Goal: Check status

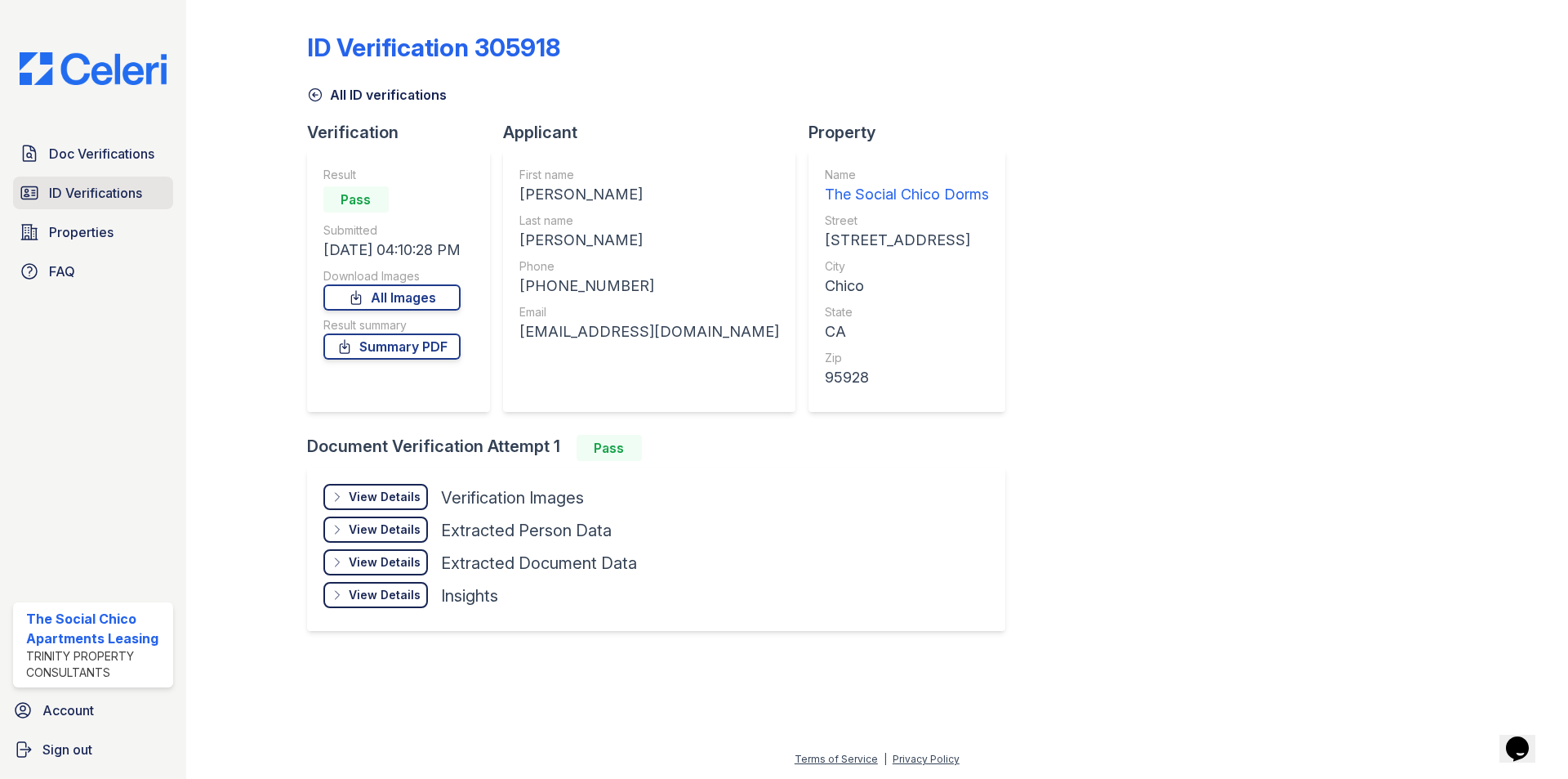
click at [113, 201] on span "ID Verifications" at bounding box center [95, 193] width 93 height 19
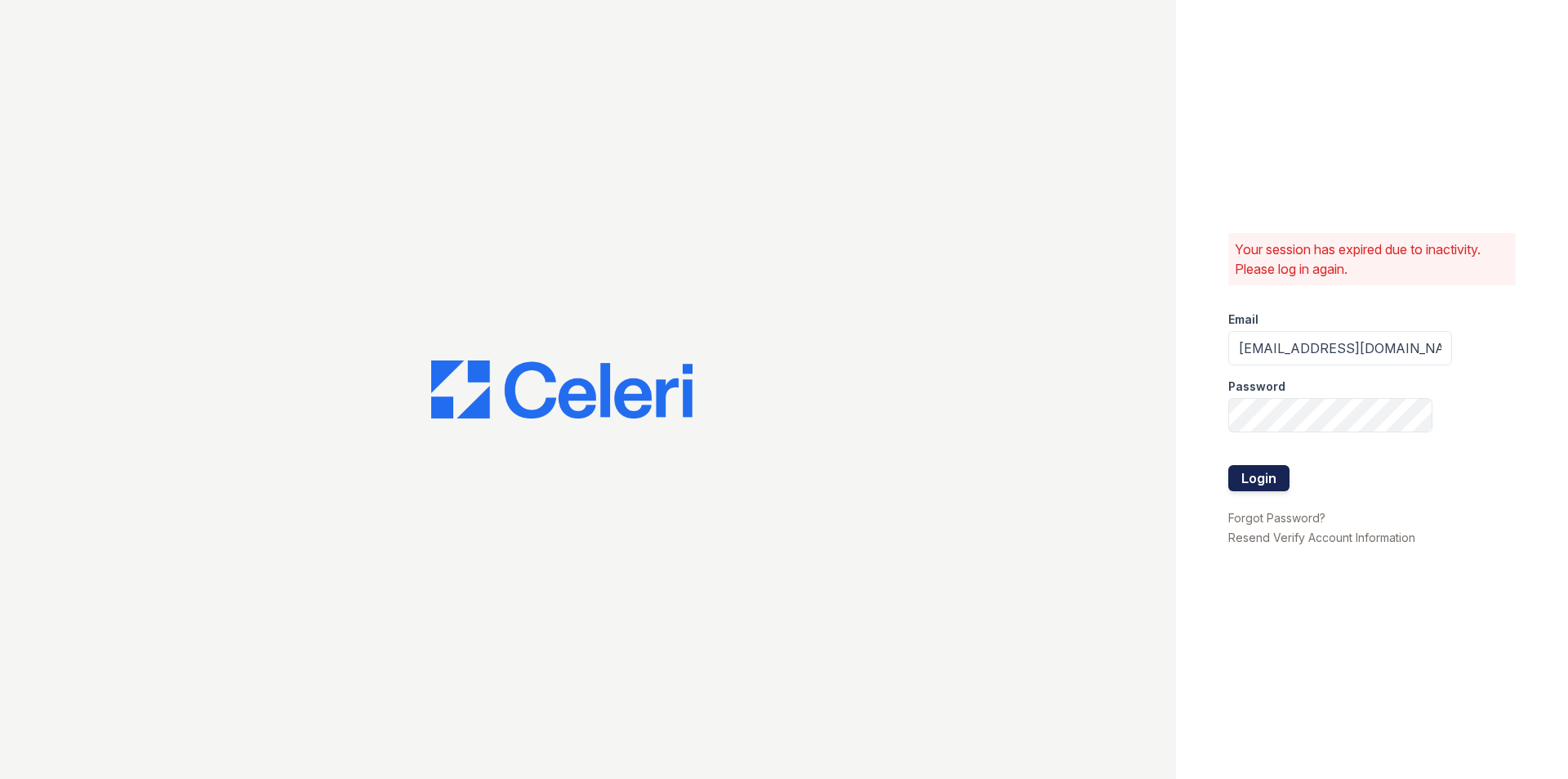
click at [1245, 487] on button "Login" at bounding box center [1259, 478] width 61 height 26
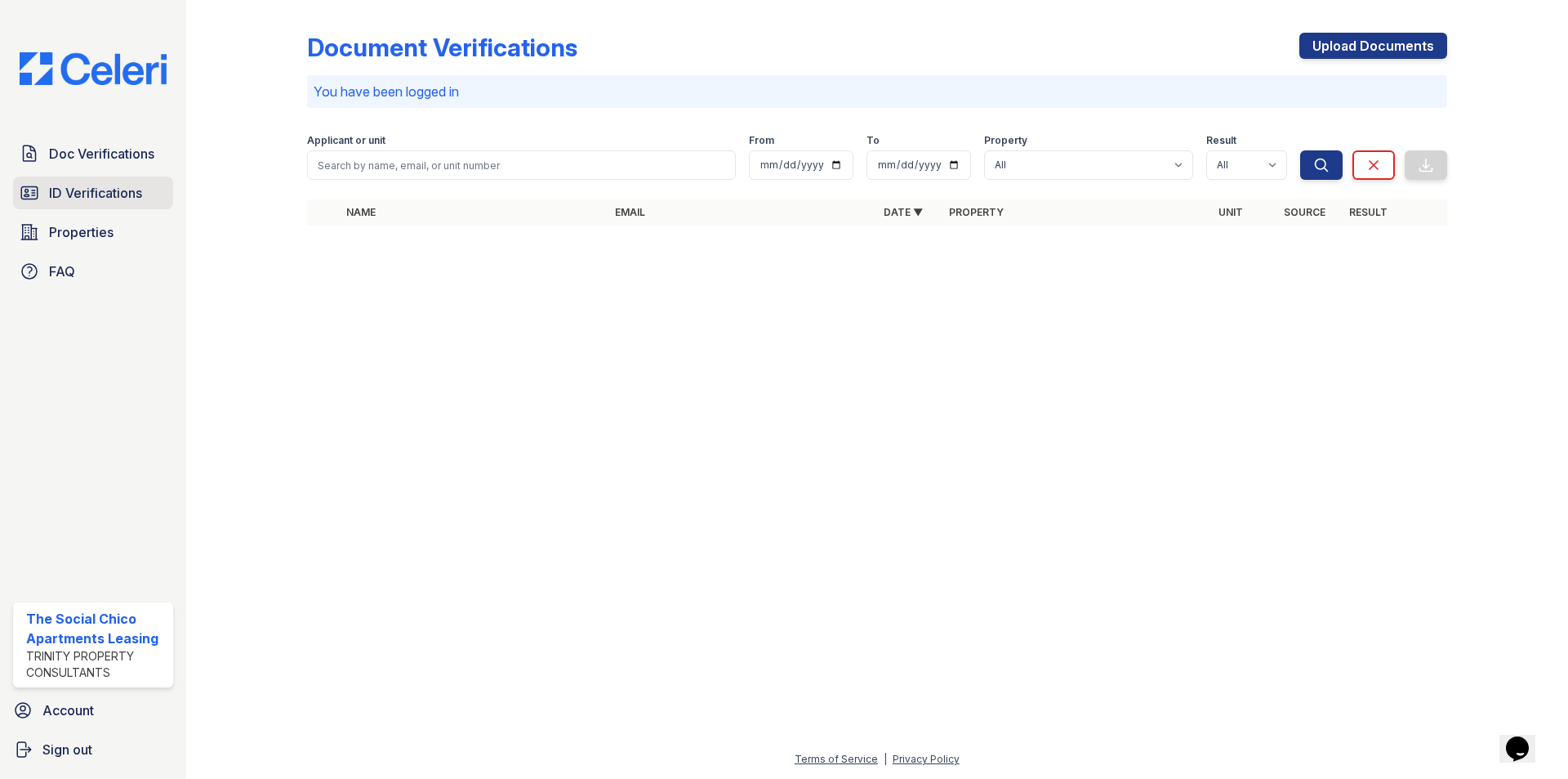
click at [133, 182] on link "ID Verifications" at bounding box center [93, 192] width 160 height 32
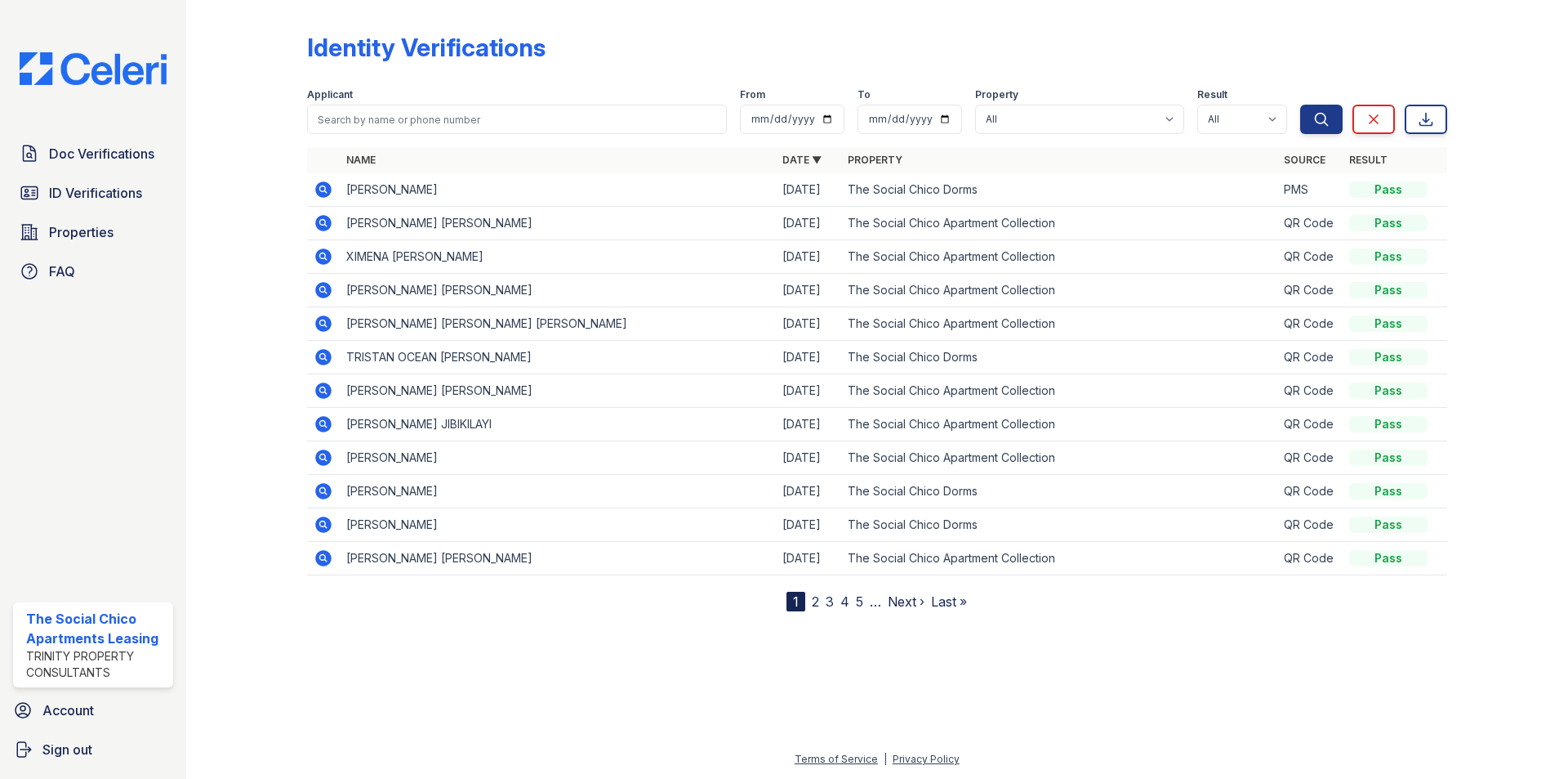
click at [334, 200] on td at bounding box center [323, 190] width 32 height 33
click at [320, 188] on icon at bounding box center [323, 190] width 19 height 19
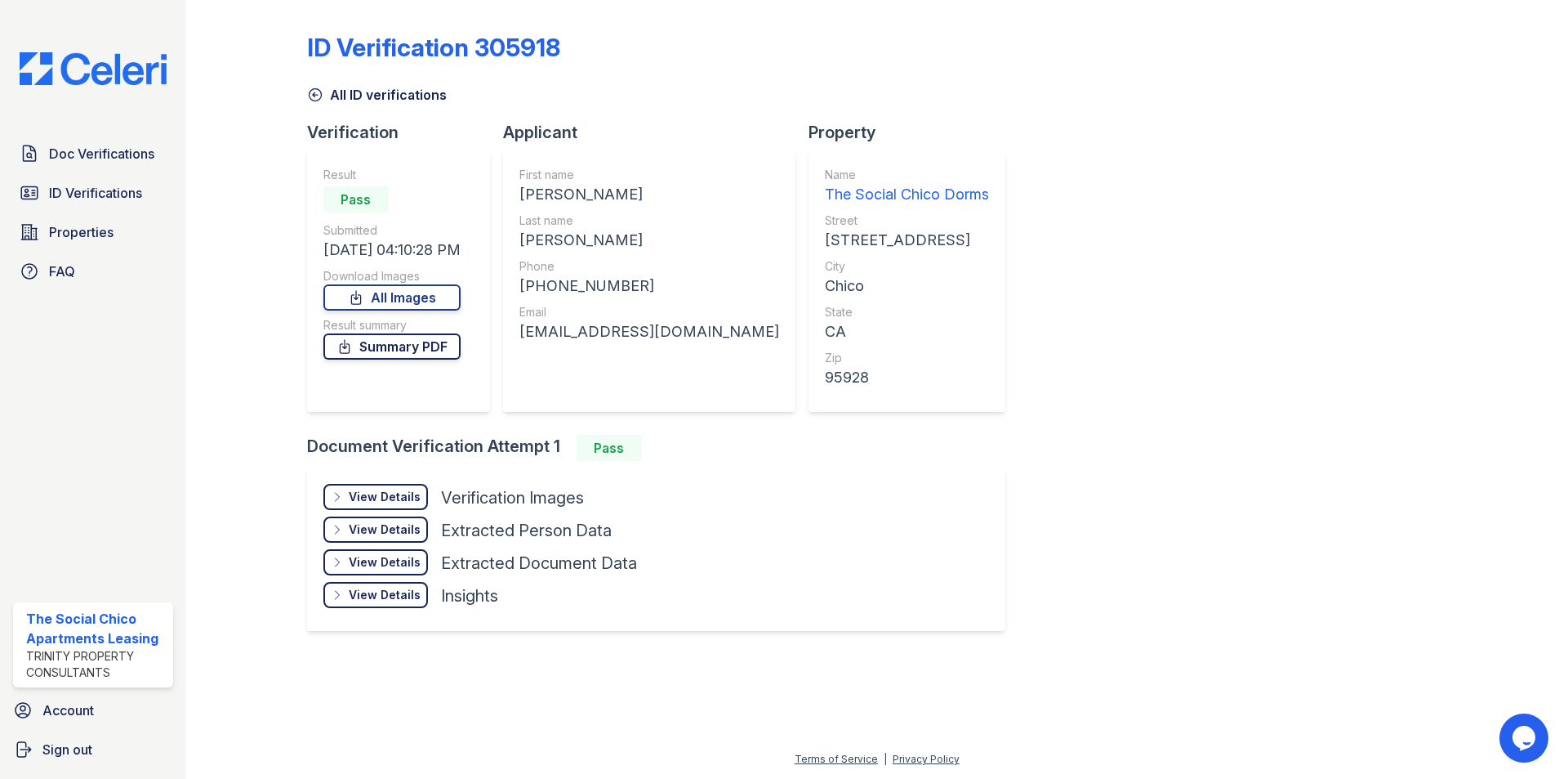
click at [441, 353] on link "Summary PDF" at bounding box center [392, 347] width 137 height 26
click at [363, 500] on div "View Details" at bounding box center [385, 497] width 72 height 17
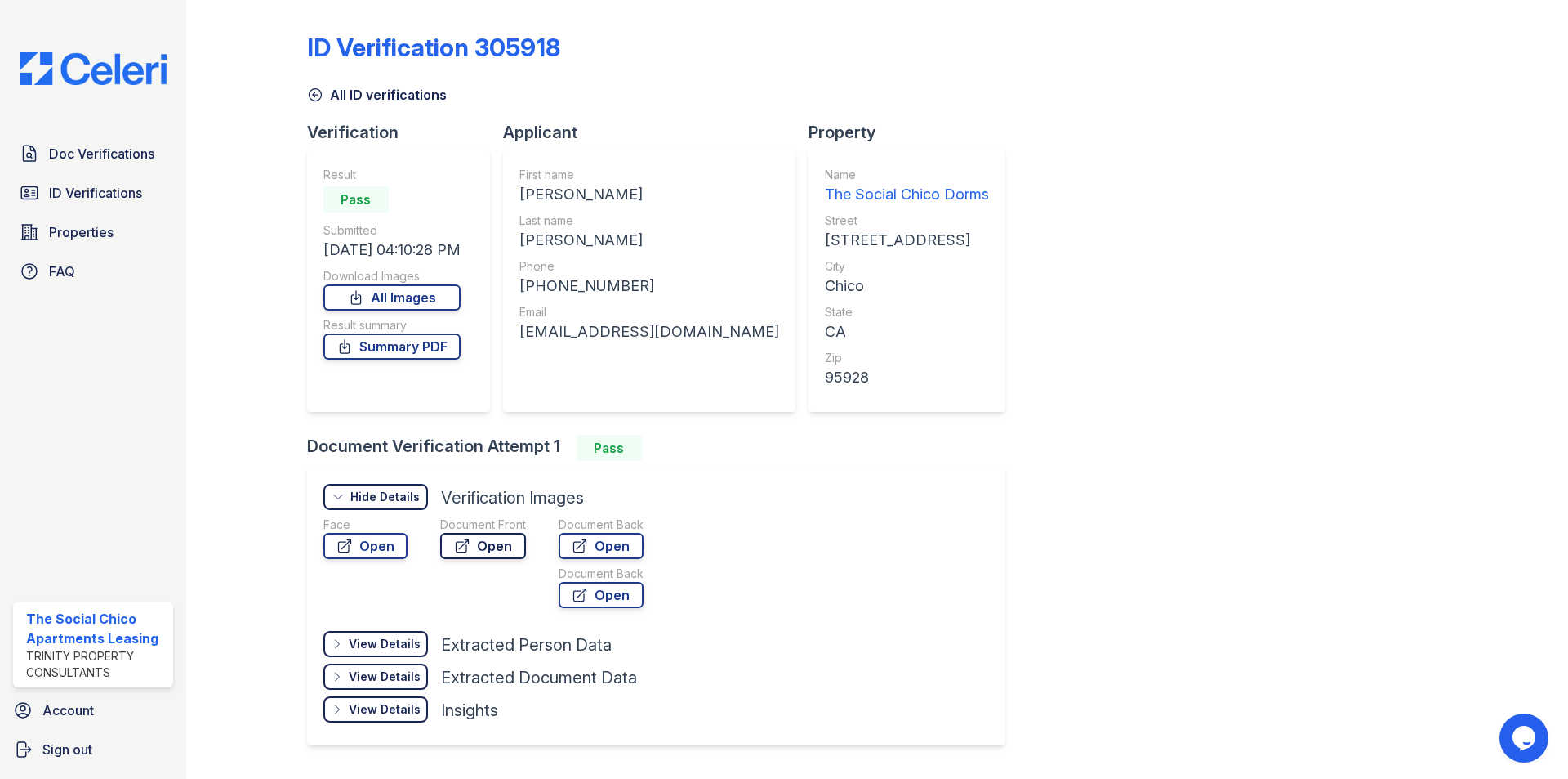
click at [472, 541] on link "Open" at bounding box center [483, 546] width 86 height 26
